Goal: Go to known website: Access a specific website the user already knows

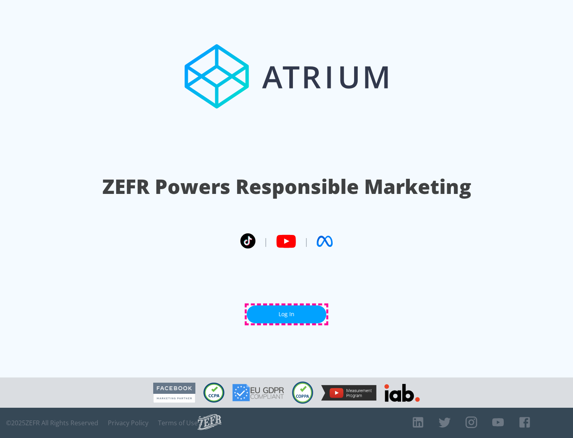
click at [287, 314] on link "Log In" at bounding box center [287, 314] width 80 height 18
